Goal: Transaction & Acquisition: Purchase product/service

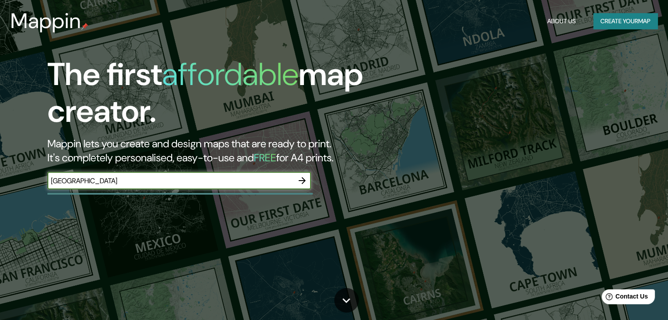
type input "[GEOGRAPHIC_DATA]"
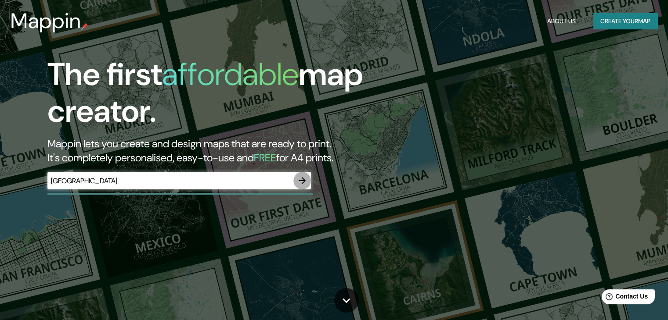
click at [301, 183] on icon "button" at bounding box center [302, 181] width 11 height 11
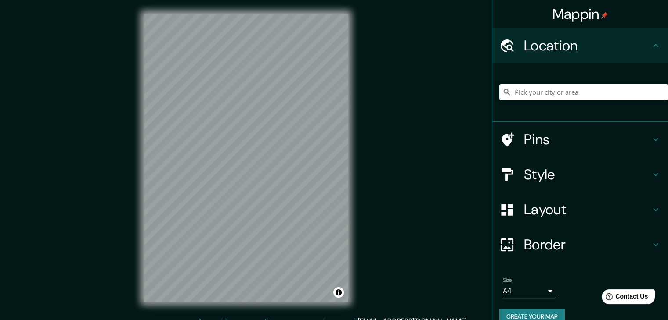
click at [556, 174] on h4 "Style" at bounding box center [587, 175] width 126 height 18
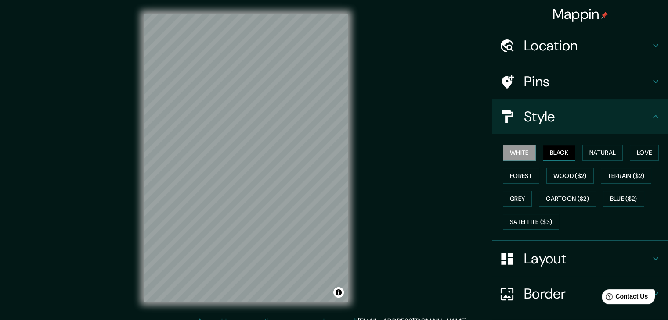
click at [543, 153] on button "Black" at bounding box center [558, 153] width 33 height 16
click at [572, 151] on div "White Black Natural Love Forest Wood ($2) Terrain ($2) Grey Cartoon ($2) Blue (…" at bounding box center [583, 187] width 169 height 92
click at [599, 156] on button "Natural" at bounding box center [602, 153] width 40 height 16
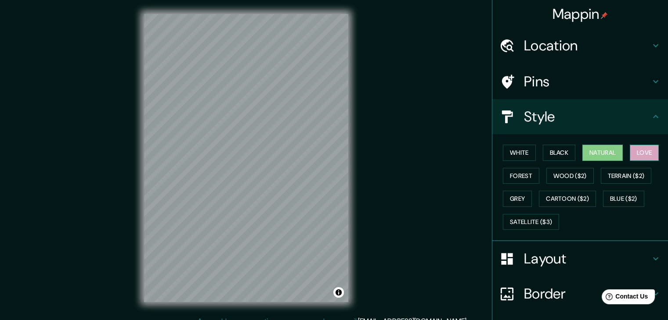
click at [636, 151] on button "Love" at bounding box center [643, 153] width 29 height 16
click at [519, 179] on button "Forest" at bounding box center [521, 176] width 36 height 16
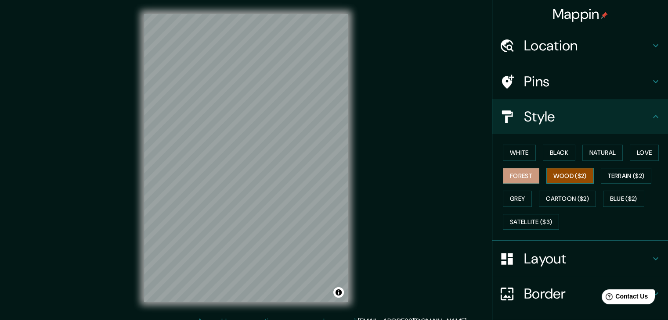
click at [555, 178] on button "Wood ($2)" at bounding box center [569, 176] width 47 height 16
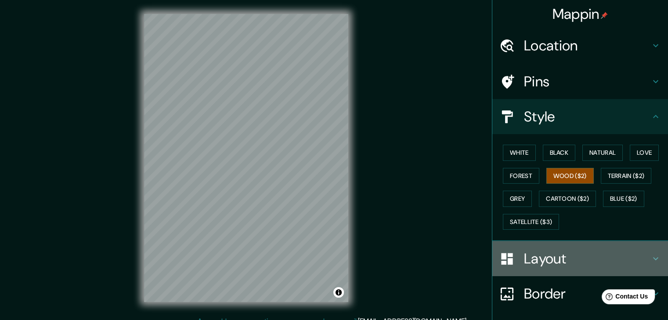
click at [551, 257] on h4 "Layout" at bounding box center [587, 259] width 126 height 18
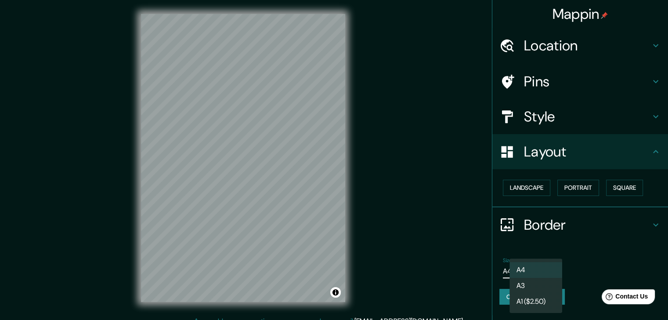
click at [548, 270] on body "Mappin Location Pins Style Layout Landscape Portrait Square Border Choose a bor…" at bounding box center [334, 160] width 668 height 320
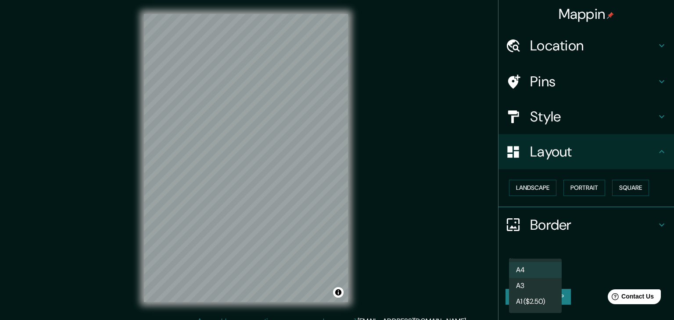
click at [532, 290] on li "A3" at bounding box center [535, 286] width 53 height 16
type input "a4"
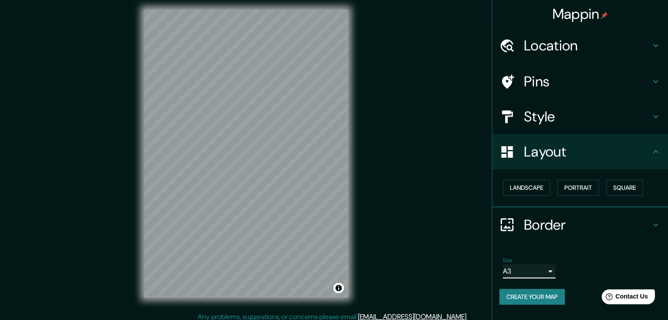
scroll to position [10, 0]
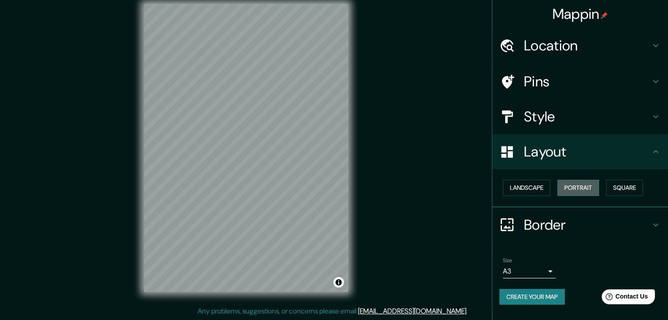
click at [590, 186] on button "Portrait" at bounding box center [578, 188] width 42 height 16
click at [641, 187] on button "Square" at bounding box center [624, 188] width 37 height 16
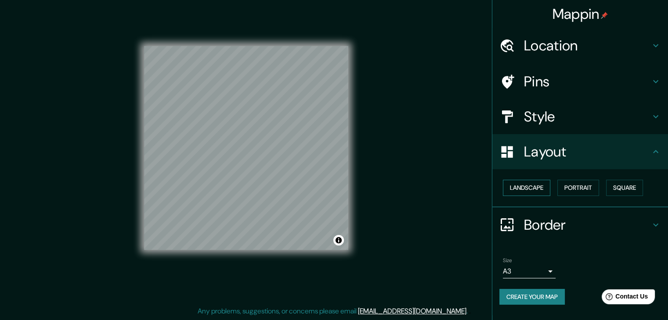
click at [521, 190] on button "Landscape" at bounding box center [526, 188] width 47 height 16
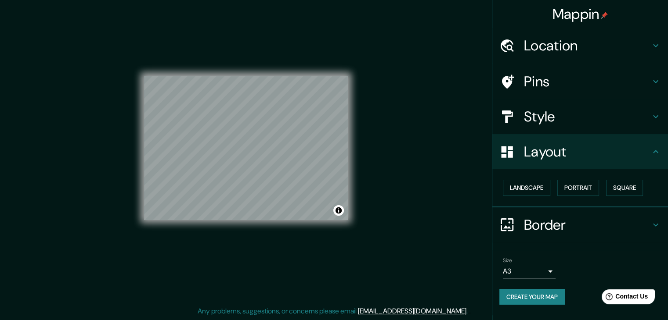
click at [591, 112] on h4 "Style" at bounding box center [587, 117] width 126 height 18
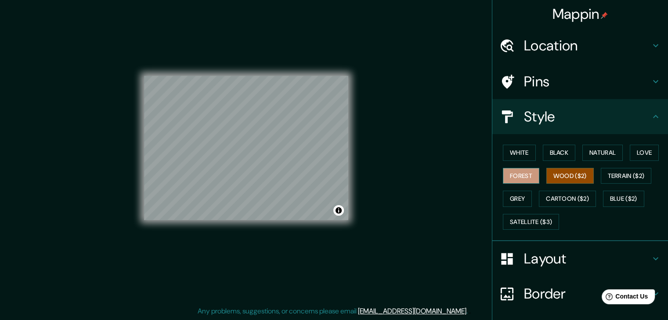
click at [509, 172] on button "Forest" at bounding box center [521, 176] width 36 height 16
click at [519, 151] on button "White" at bounding box center [519, 153] width 33 height 16
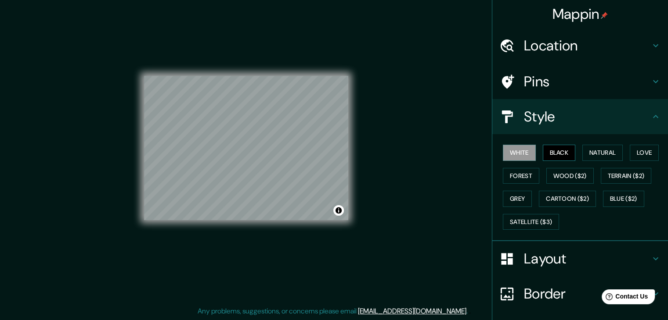
click at [542, 150] on button "Black" at bounding box center [558, 153] width 33 height 16
click at [589, 151] on button "Natural" at bounding box center [602, 153] width 40 height 16
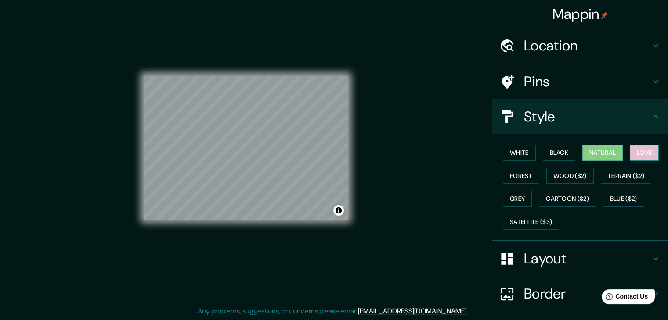
click at [634, 148] on button "Love" at bounding box center [643, 153] width 29 height 16
click at [619, 194] on button "Blue ($2)" at bounding box center [623, 199] width 41 height 16
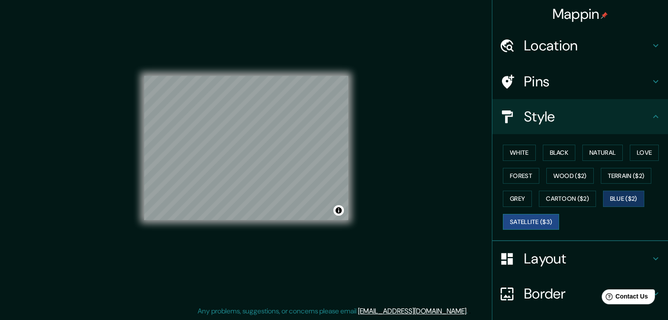
click at [542, 214] on button "Satellite ($3)" at bounding box center [531, 222] width 56 height 16
click at [517, 148] on button "White" at bounding box center [519, 153] width 33 height 16
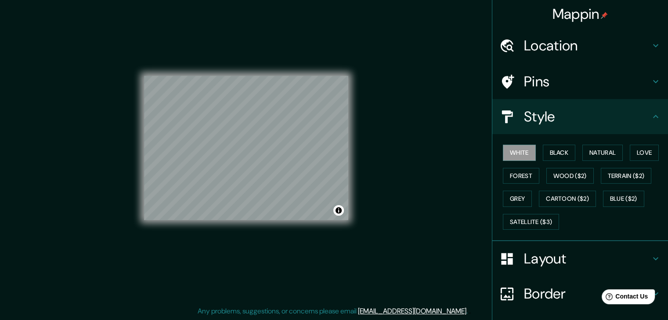
click at [547, 73] on h4 "Pins" at bounding box center [587, 82] width 126 height 18
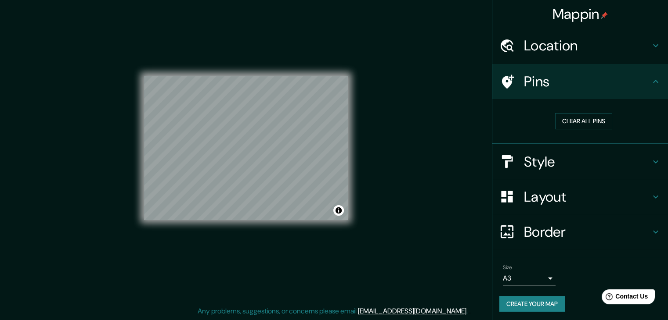
click at [540, 43] on h4 "Location" at bounding box center [587, 46] width 126 height 18
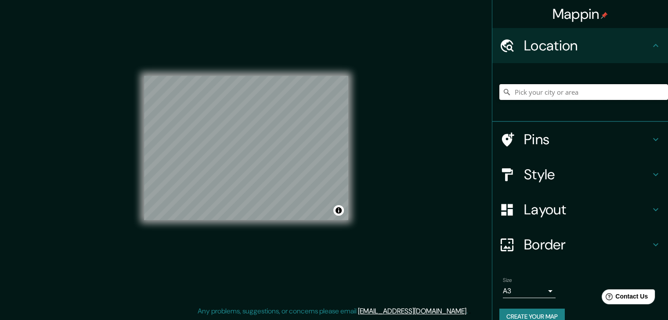
click at [548, 91] on input "Pick your city or area" at bounding box center [583, 92] width 169 height 16
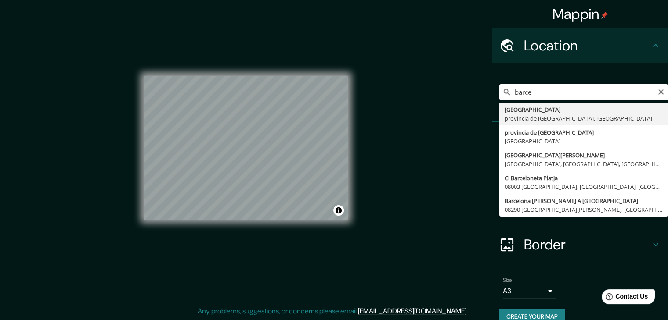
type input "[GEOGRAPHIC_DATA], [GEOGRAPHIC_DATA], [GEOGRAPHIC_DATA]"
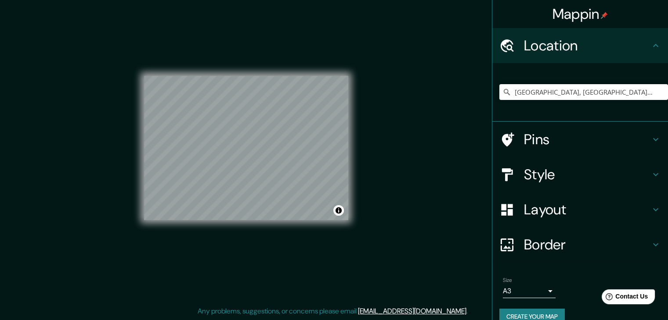
click at [601, 141] on h4 "Pins" at bounding box center [587, 140] width 126 height 18
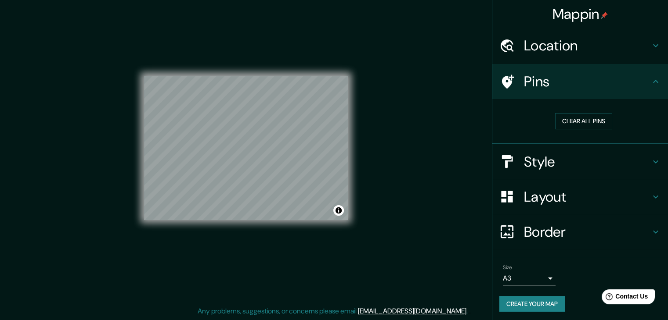
click at [571, 169] on h4 "Style" at bounding box center [587, 162] width 126 height 18
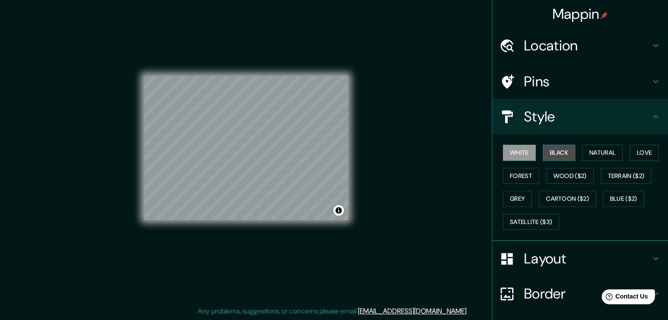
click at [556, 154] on button "Black" at bounding box center [558, 153] width 33 height 16
click at [523, 173] on button "Forest" at bounding box center [521, 176] width 36 height 16
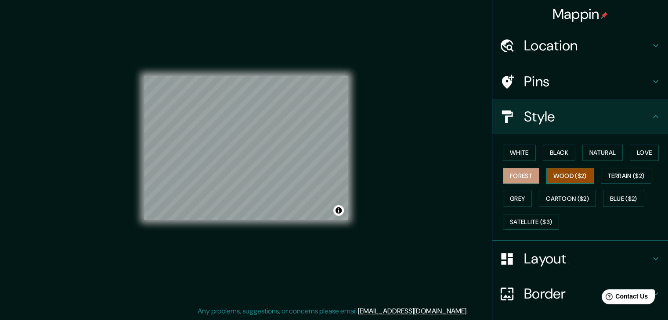
click at [553, 177] on button "Wood ($2)" at bounding box center [569, 176] width 47 height 16
click at [614, 179] on button "Terrain ($2)" at bounding box center [625, 176] width 51 height 16
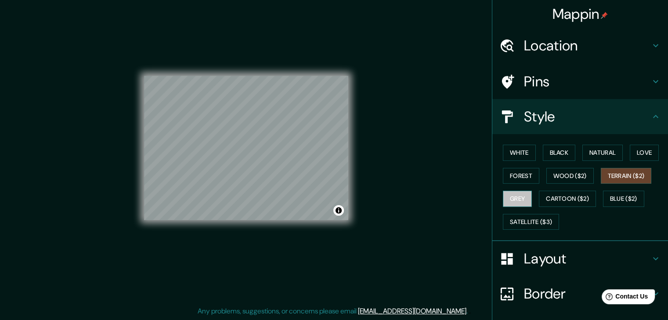
click at [505, 195] on button "Grey" at bounding box center [517, 199] width 29 height 16
click at [554, 194] on button "Cartoon ($2)" at bounding box center [566, 199] width 57 height 16
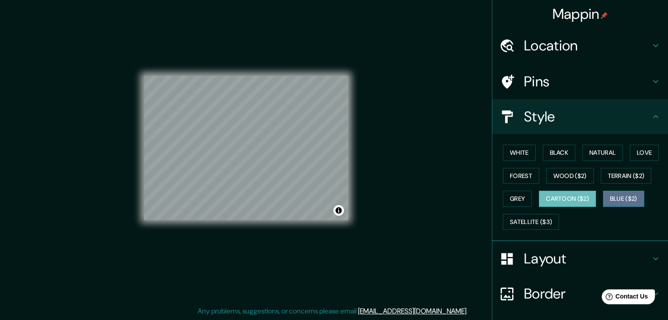
click at [617, 199] on button "Blue ($2)" at bounding box center [623, 199] width 41 height 16
click at [520, 209] on div "White Black Natural Love Forest Wood ($2) Terrain ($2) Grey Cartoon ($2) Blue (…" at bounding box center [583, 187] width 169 height 92
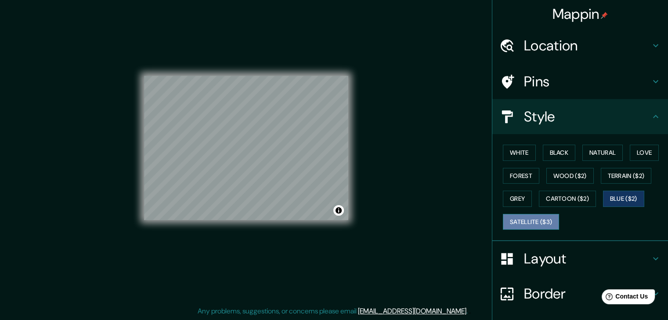
click at [521, 216] on button "Satellite ($3)" at bounding box center [531, 222] width 56 height 16
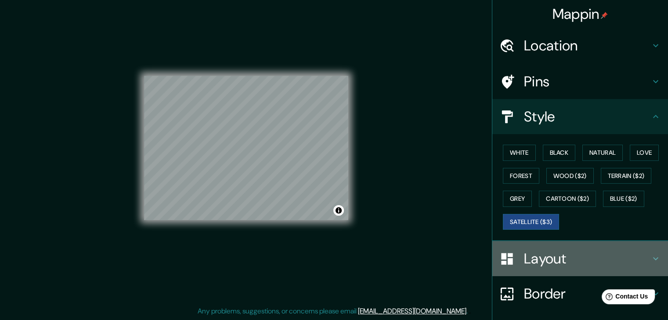
click at [529, 247] on div "Layout" at bounding box center [580, 258] width 176 height 35
